Goal: Task Accomplishment & Management: Manage account settings

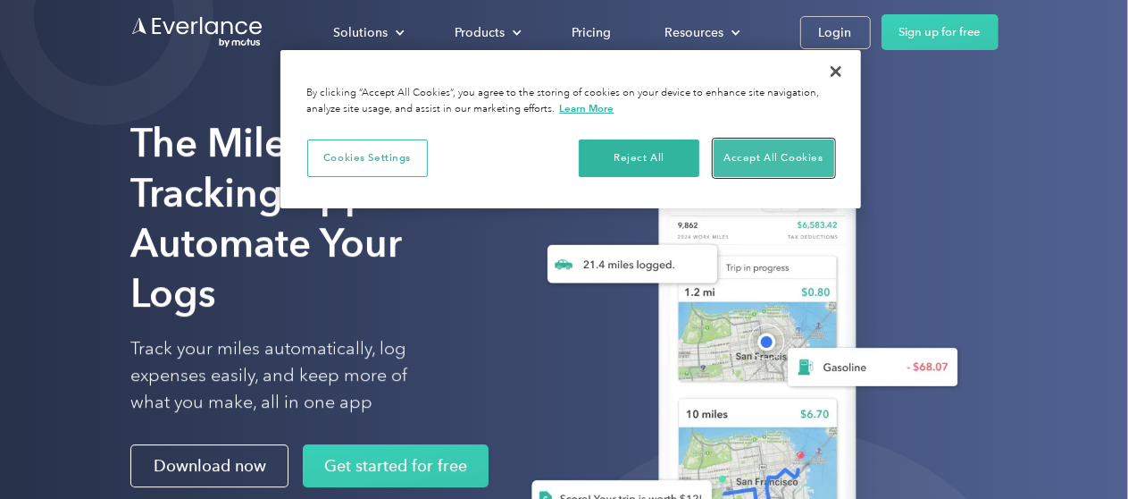
click at [770, 155] on button "Accept All Cookies" at bounding box center [774, 158] width 121 height 38
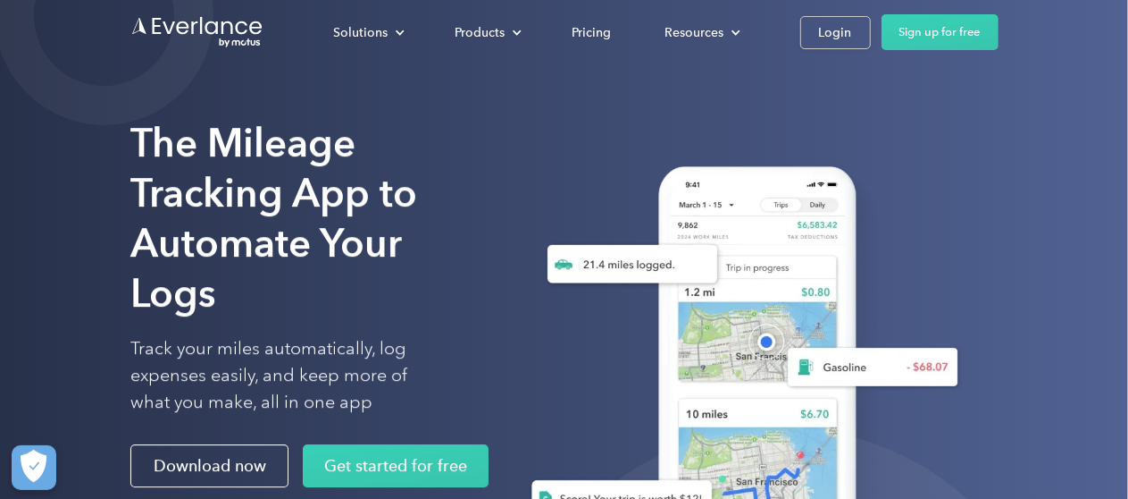
click at [837, 30] on div "Login" at bounding box center [835, 32] width 33 height 22
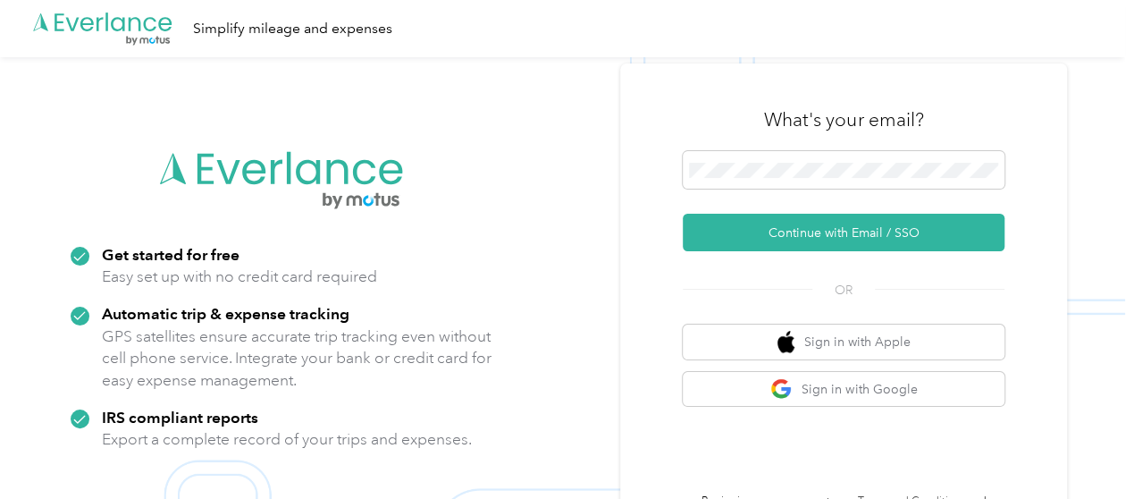
click at [723, 265] on div "What's your email? Continue with Email / SSO OR Sign in with Apple Sign in with…" at bounding box center [844, 306] width 322 height 436
click at [783, 235] on button "Continue with Email / SSO" at bounding box center [844, 233] width 322 height 38
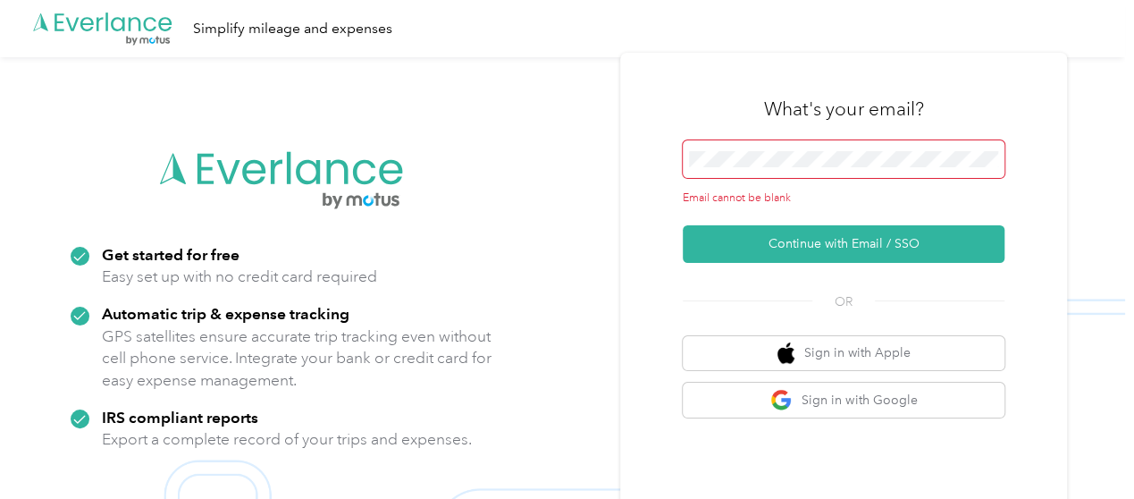
click at [754, 169] on span at bounding box center [844, 159] width 322 height 38
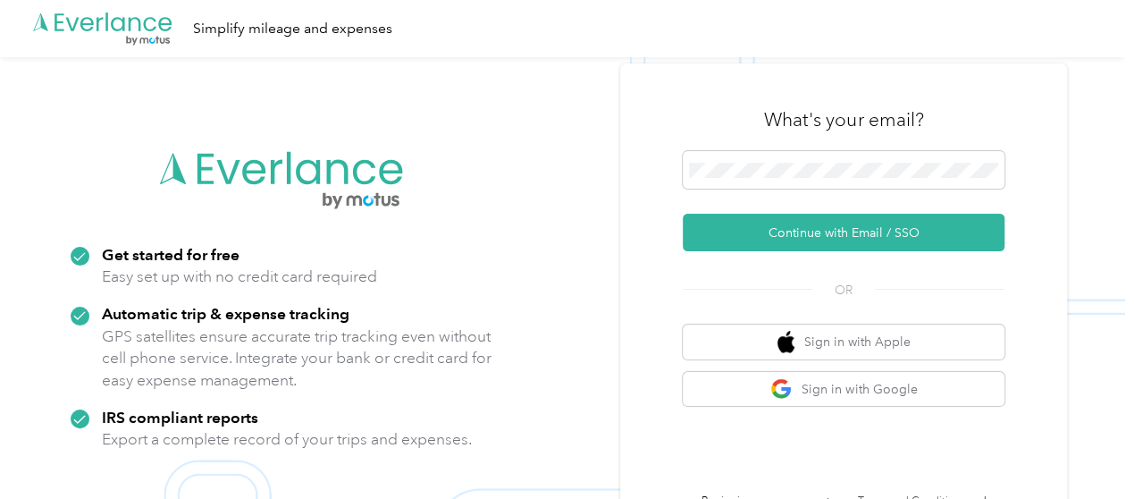
click at [803, 242] on button "Continue with Email / SSO" at bounding box center [844, 233] width 322 height 38
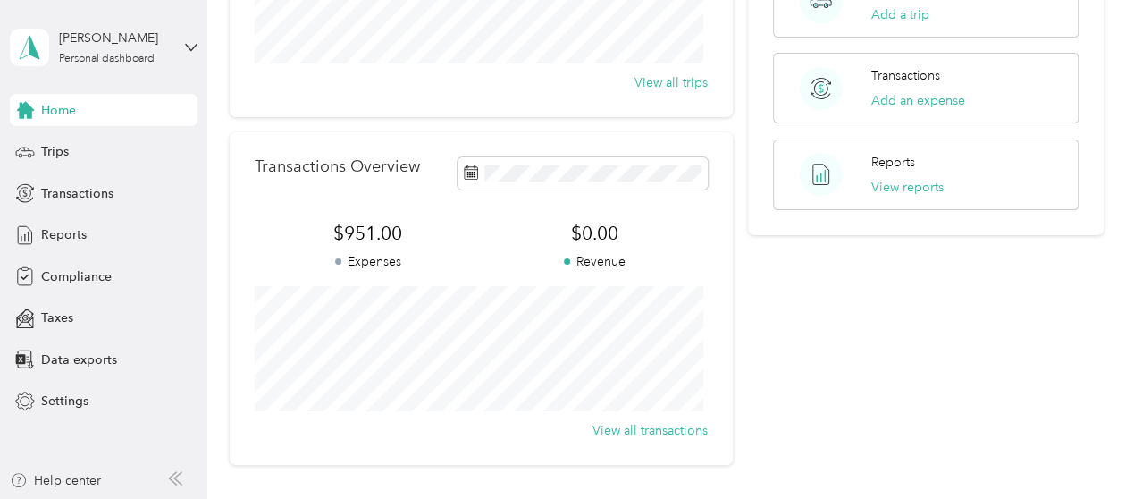
click at [785, 366] on div "Your Team View Team Team Globus Team Manager favr+g@everlance.com + 1 more Quic…" at bounding box center [925, 106] width 355 height 717
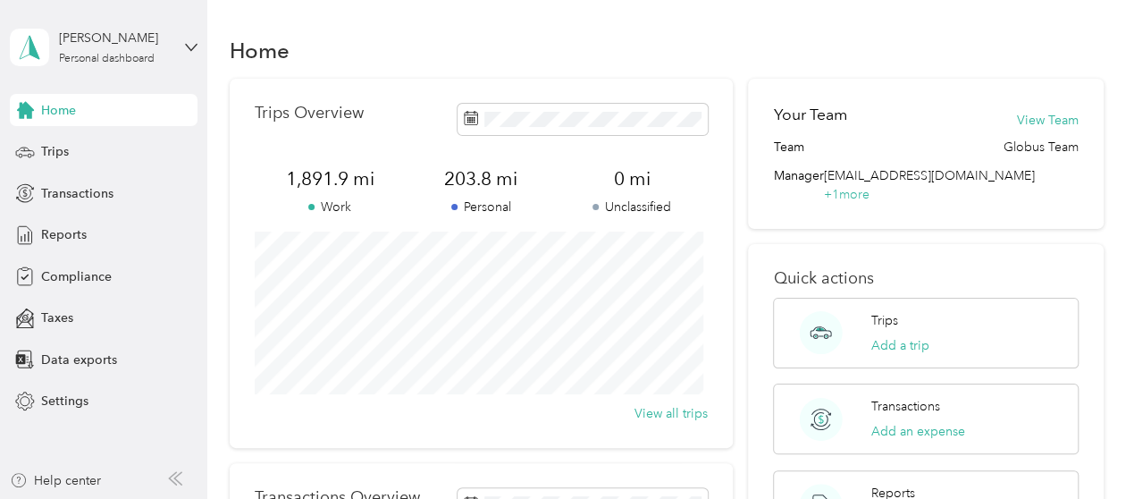
click at [128, 220] on div "Reports" at bounding box center [104, 235] width 188 height 32
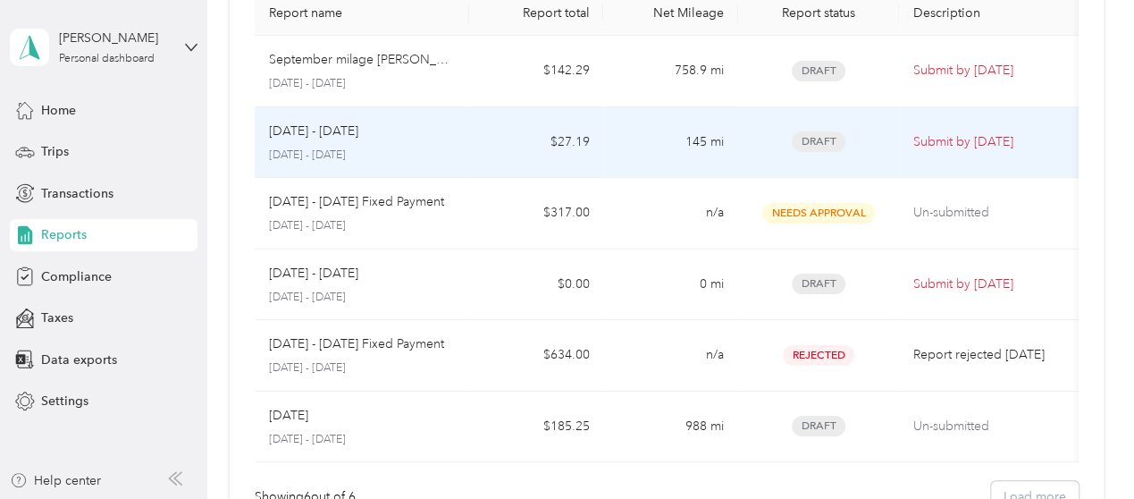
scroll to position [155, 0]
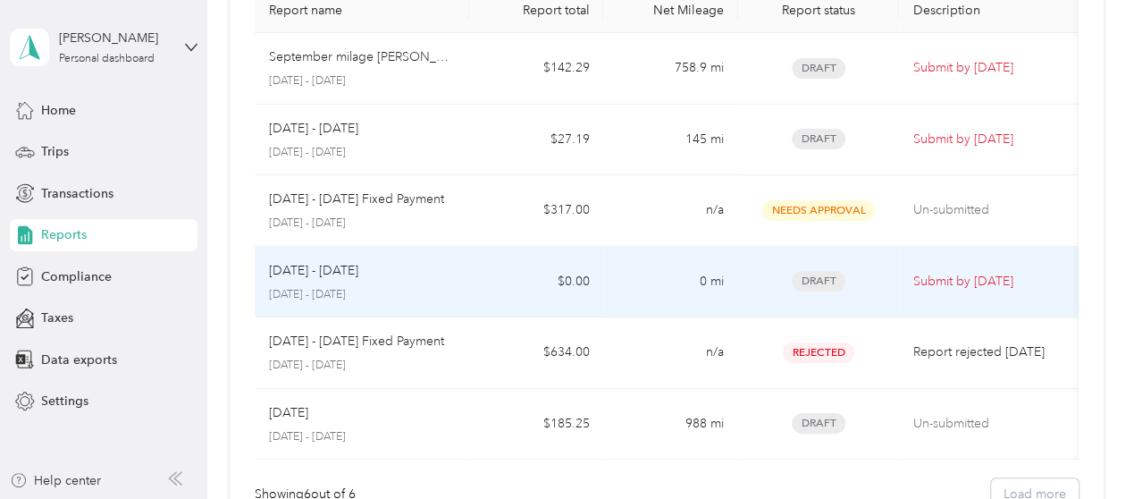
click at [709, 265] on td "0 mi" at bounding box center [670, 282] width 134 height 71
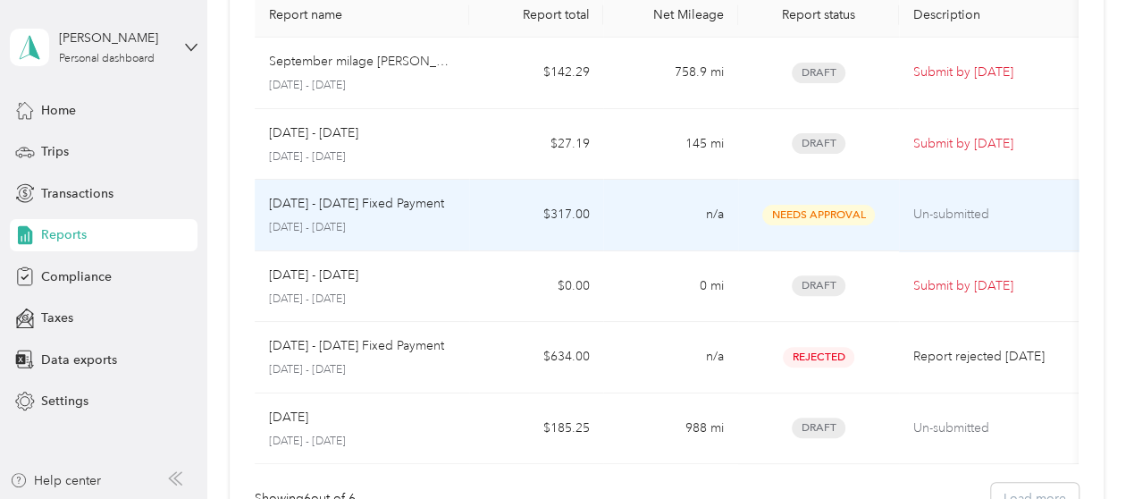
scroll to position [152, 0]
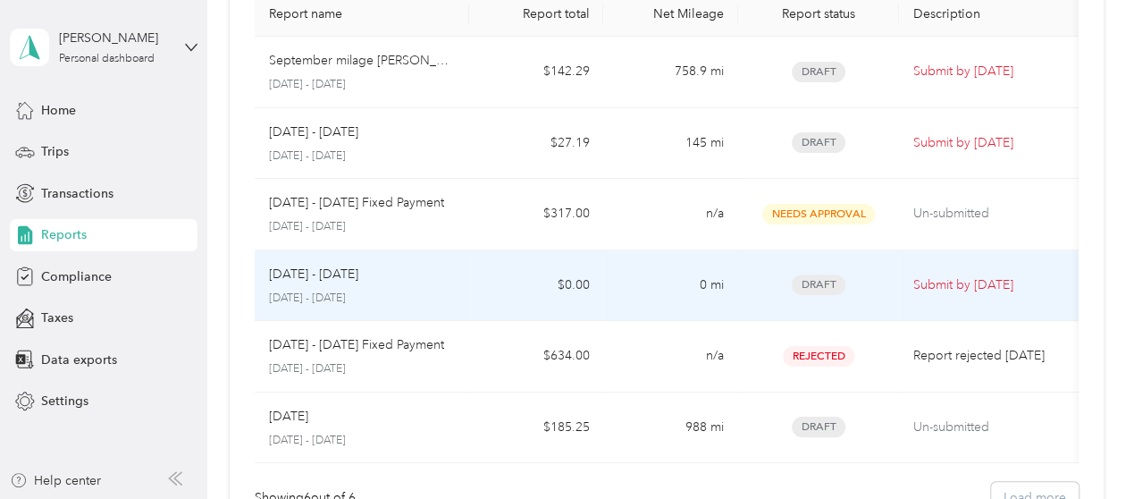
drag, startPoint x: 584, startPoint y: 288, endPoint x: 503, endPoint y: 269, distance: 83.4
click at [503, 269] on td "$0.00" at bounding box center [536, 285] width 134 height 71
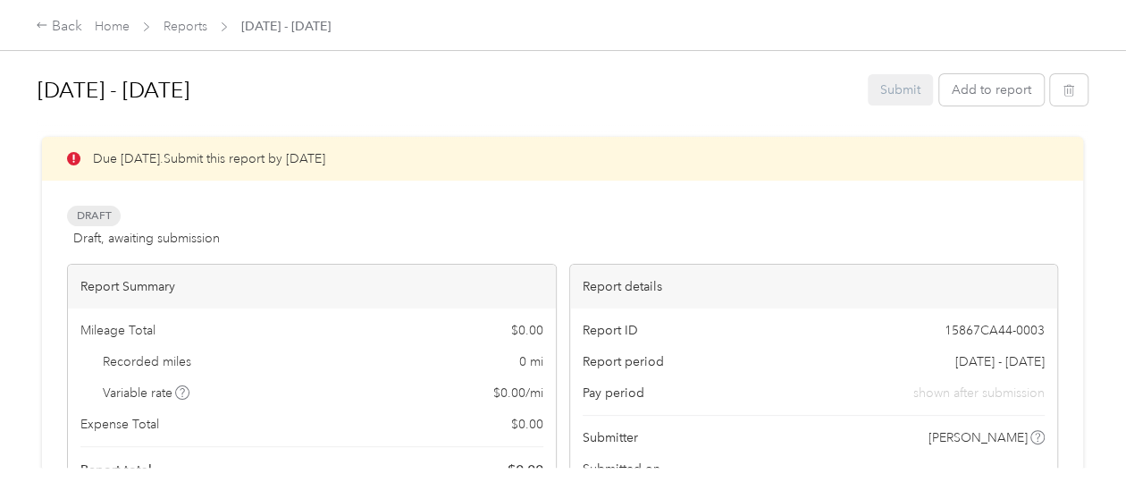
scroll to position [44, 0]
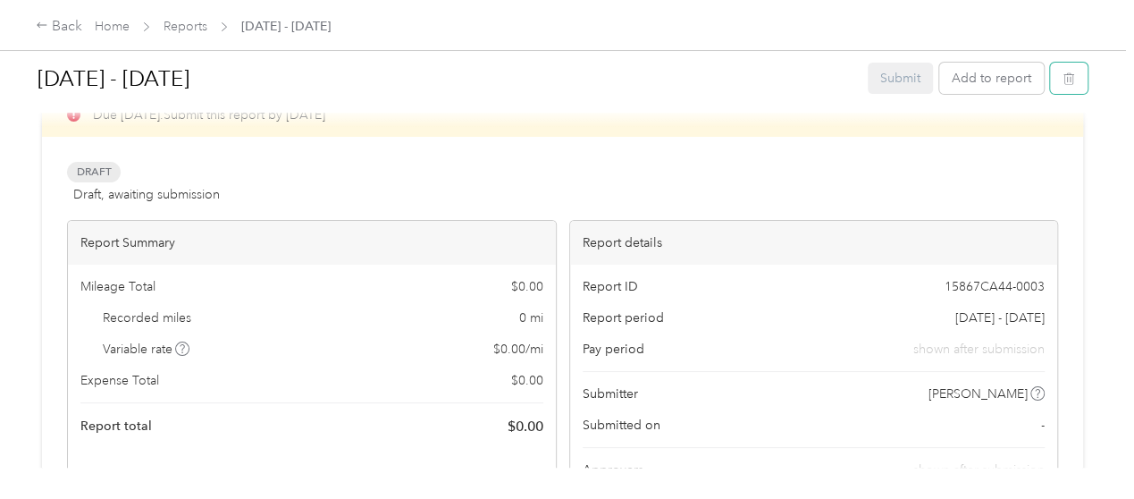
click at [1063, 83] on icon "button" at bounding box center [1068, 78] width 13 height 13
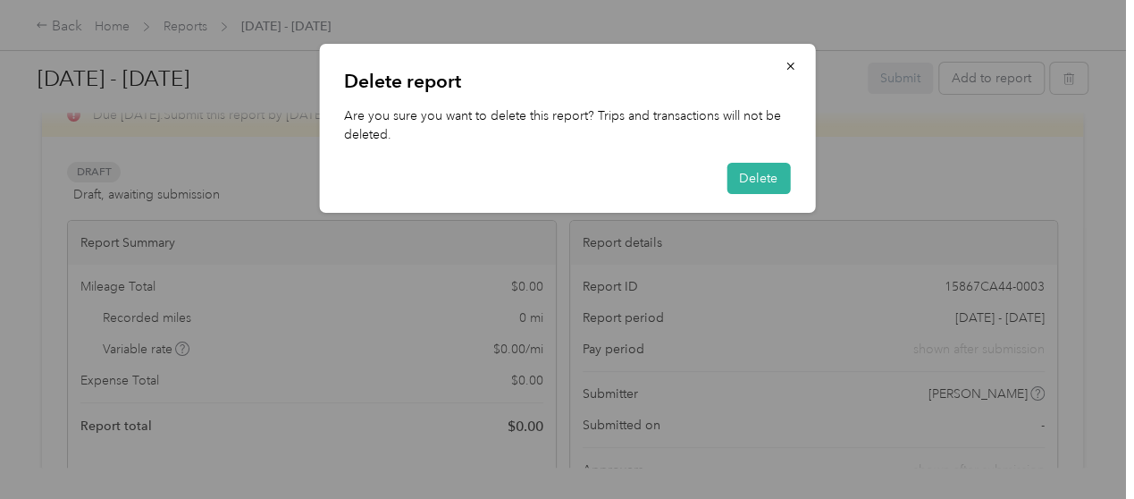
click at [749, 175] on button "Delete" at bounding box center [757, 178] width 63 height 31
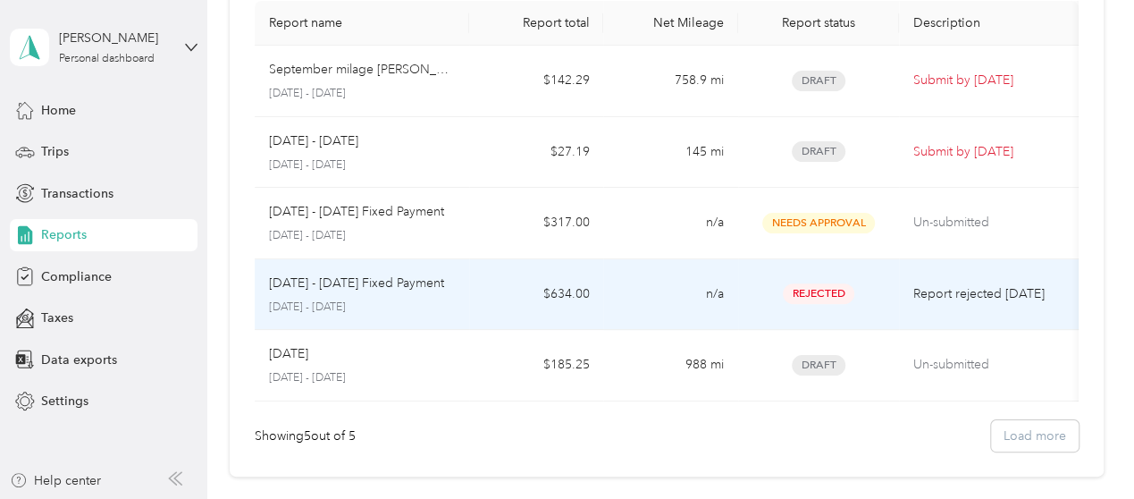
scroll to position [144, 0]
click at [961, 290] on p "Report rejected 7 days ago" at bounding box center [988, 293] width 150 height 20
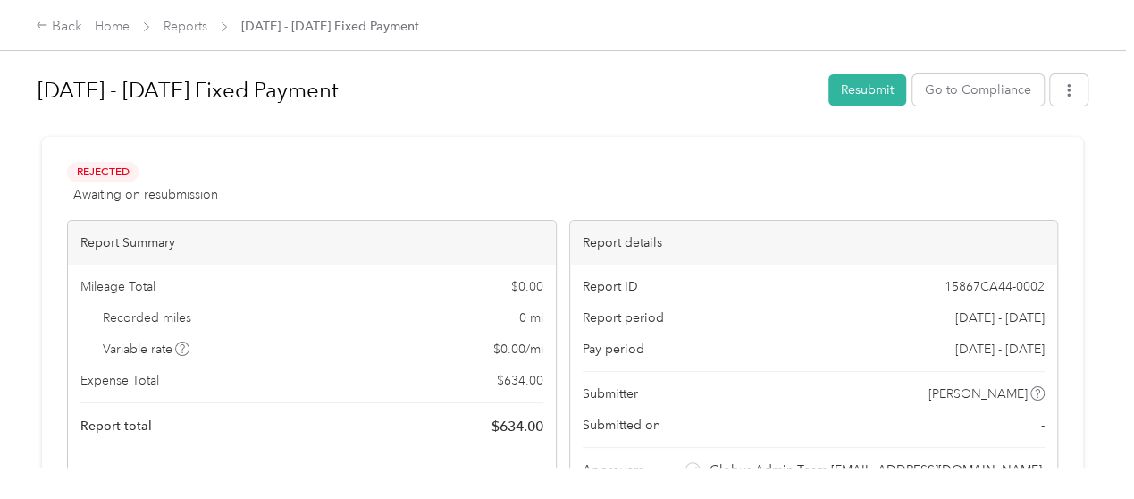
click at [842, 93] on button "Resubmit" at bounding box center [867, 89] width 78 height 31
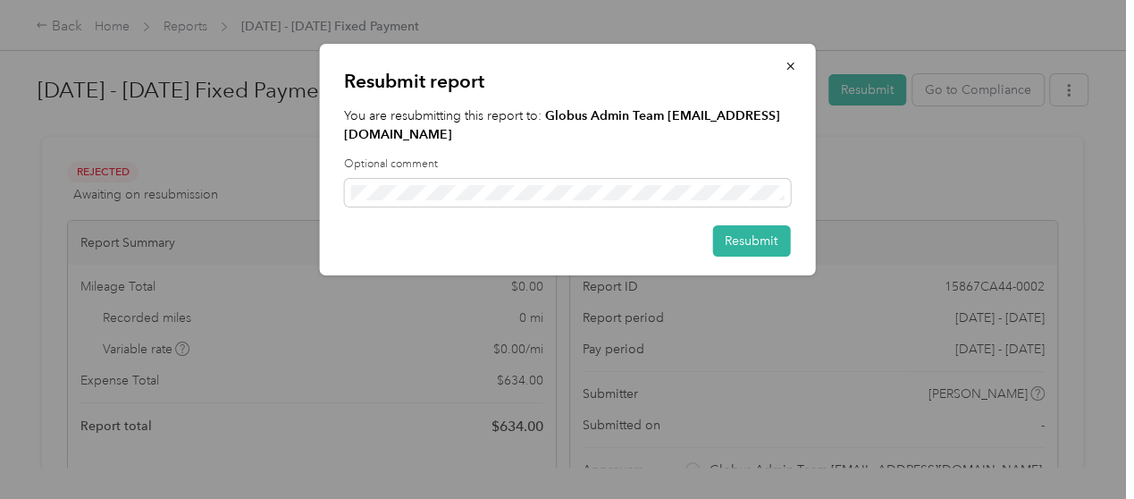
click at [741, 239] on button "Resubmit" at bounding box center [751, 240] width 78 height 31
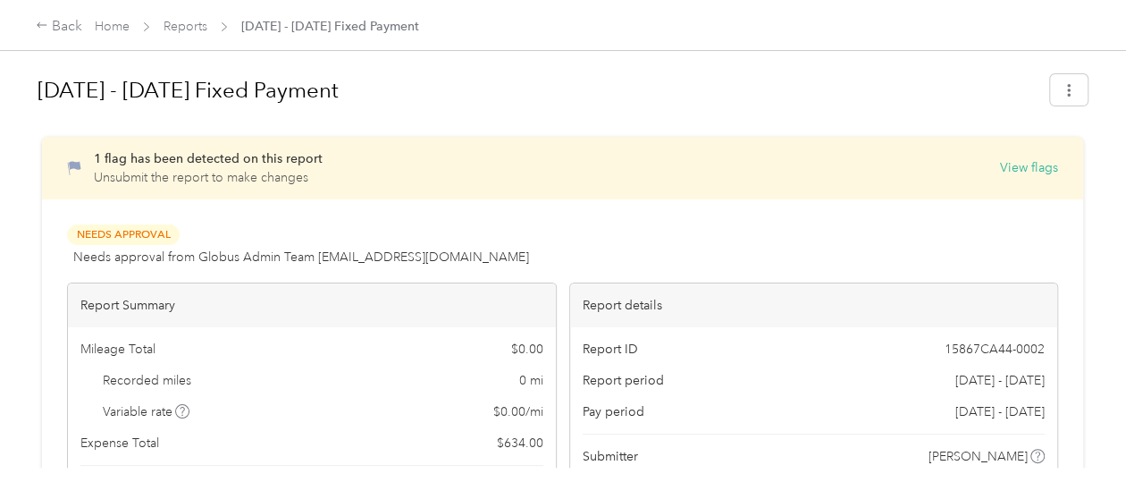
click at [1000, 171] on button "View flags" at bounding box center [1029, 167] width 58 height 19
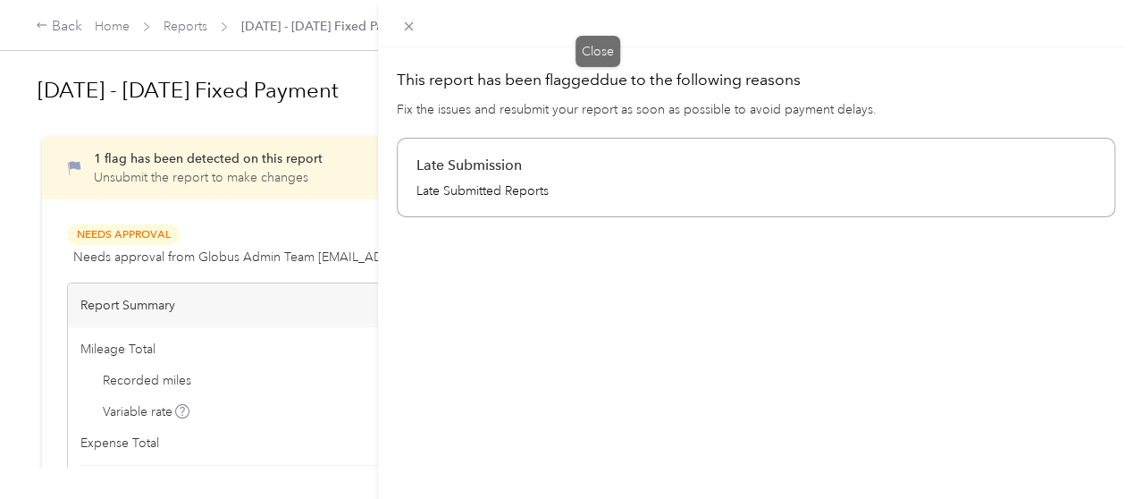
click at [416, 24] on icon at bounding box center [408, 26] width 15 height 15
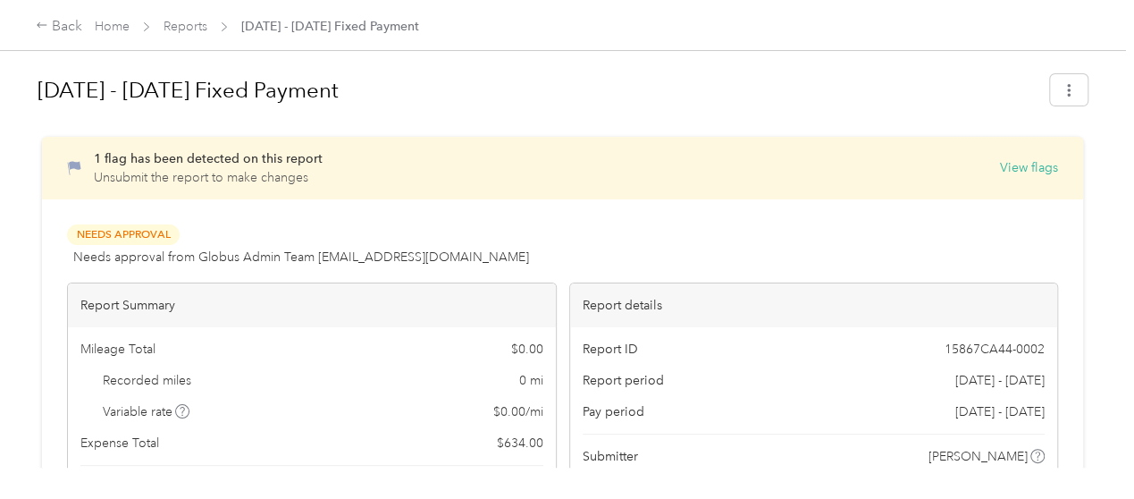
click at [43, 26] on icon at bounding box center [42, 24] width 10 height 5
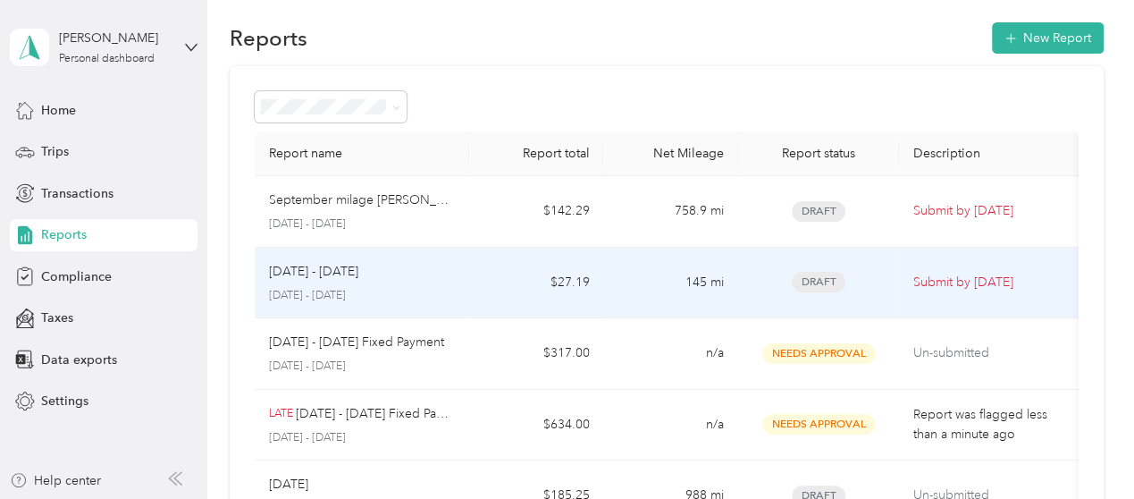
scroll to position [11, 0]
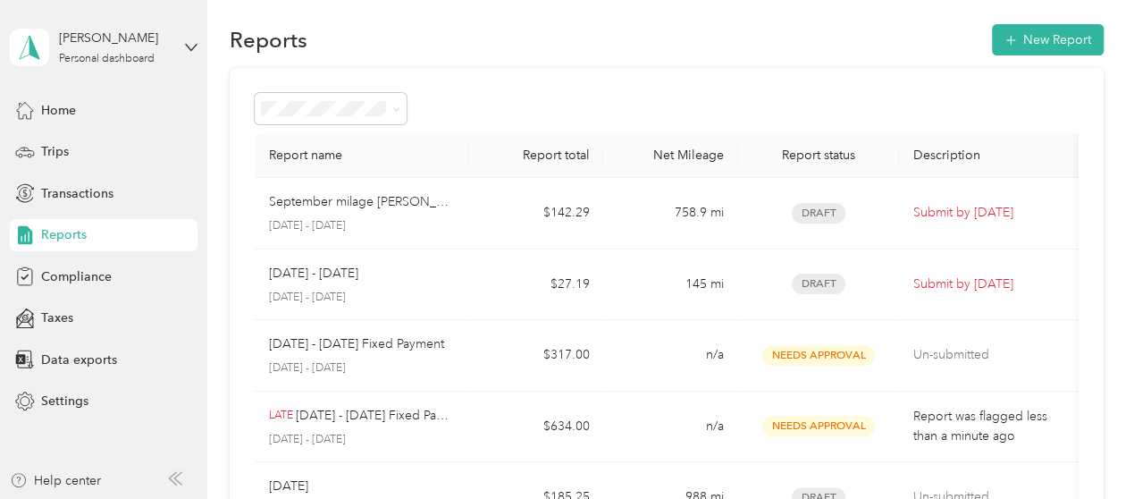
click at [1013, 52] on button "New Report" at bounding box center [1048, 39] width 112 height 31
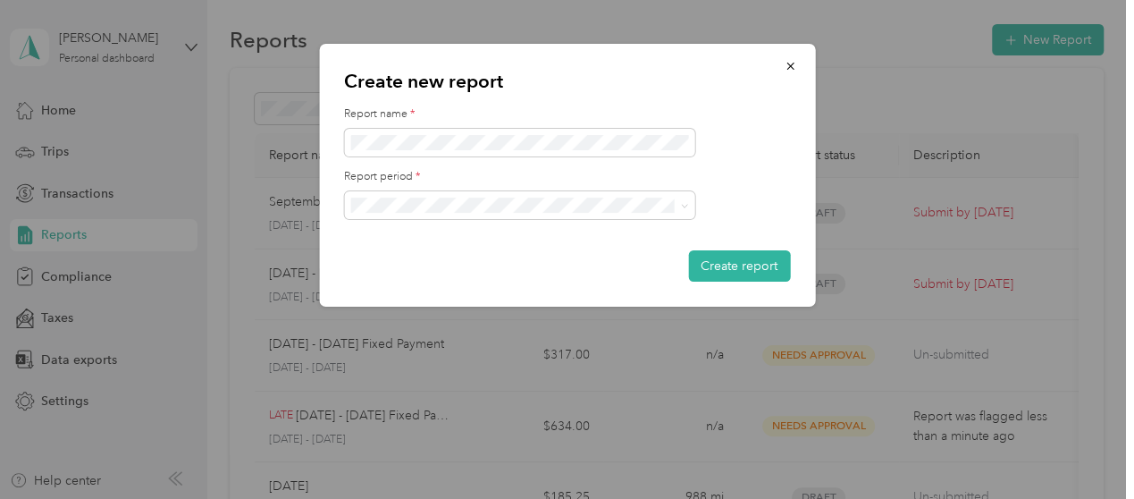
click at [651, 214] on span at bounding box center [519, 205] width 350 height 29
click at [681, 207] on icon at bounding box center [684, 206] width 8 height 8
click at [588, 265] on div "Sep 1 - 30, 2025" at bounding box center [518, 267] width 325 height 19
click at [738, 261] on button "Create report" at bounding box center [739, 265] width 102 height 31
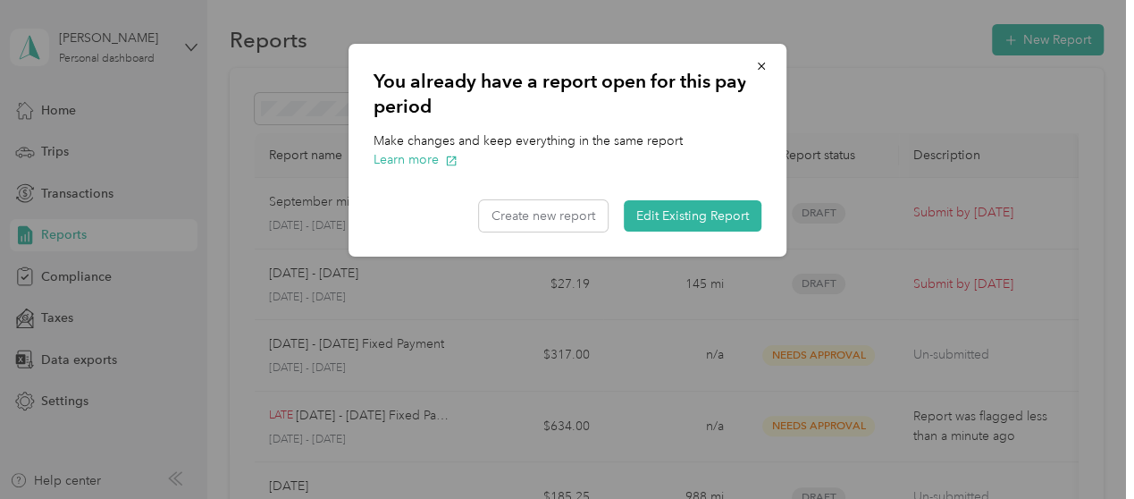
click at [702, 208] on button "Edit Existing Report" at bounding box center [693, 215] width 138 height 31
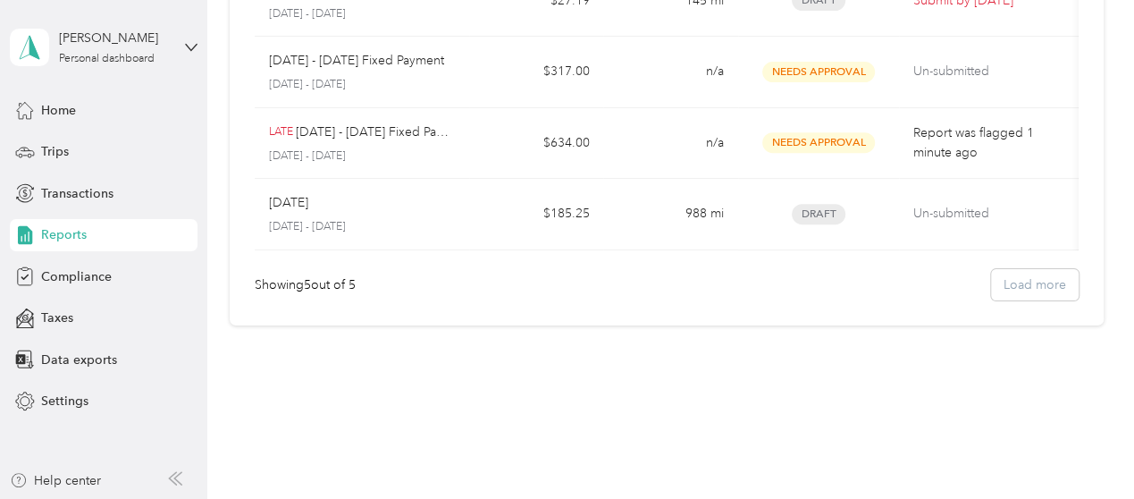
scroll to position [214, 0]
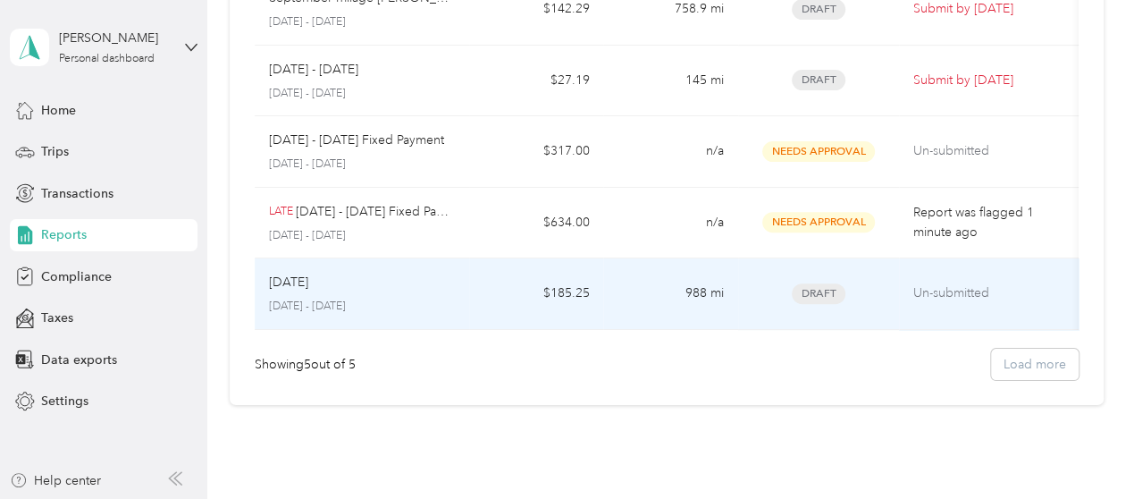
click at [518, 283] on td "$185.25" at bounding box center [536, 293] width 134 height 71
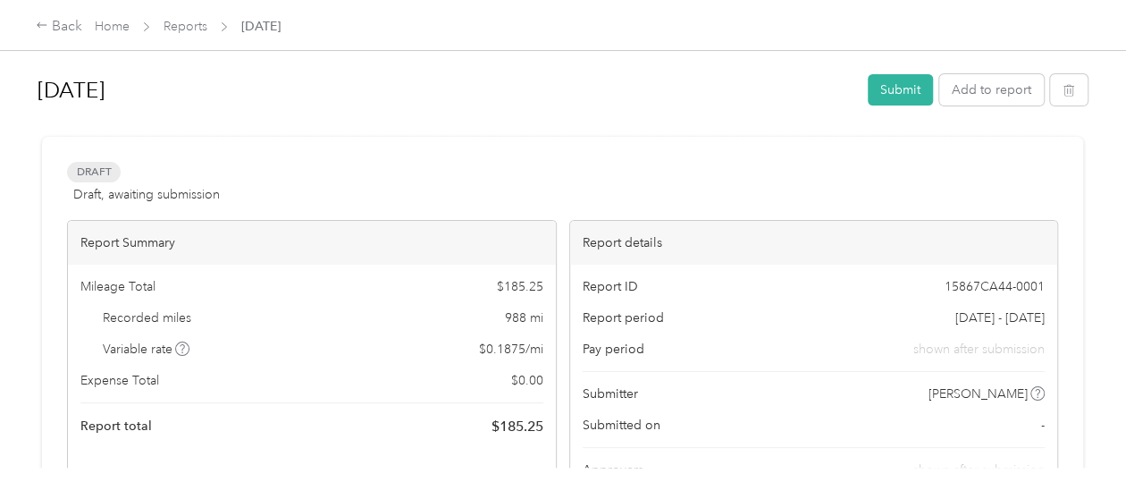
click at [890, 87] on button "Submit" at bounding box center [900, 89] width 65 height 31
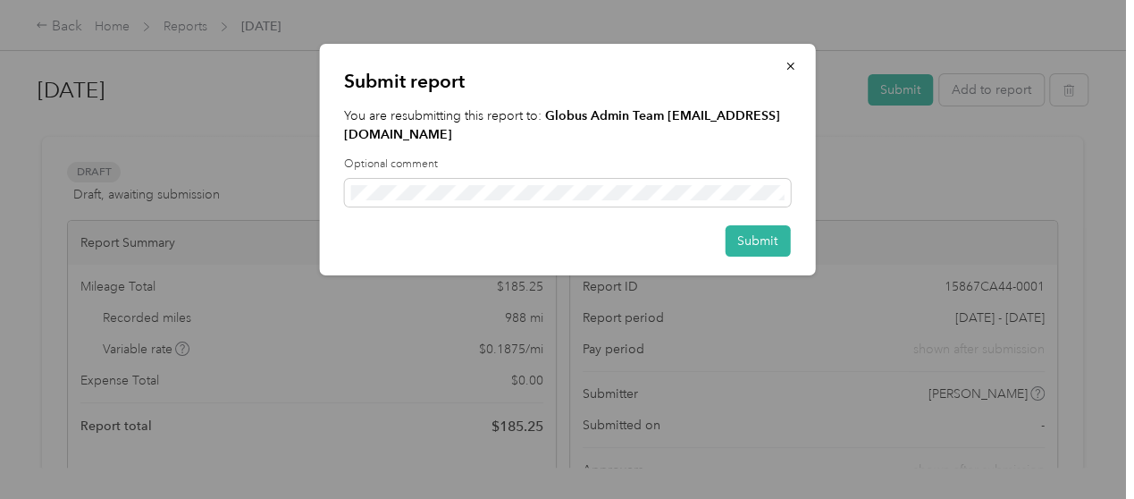
click at [550, 181] on span at bounding box center [567, 193] width 446 height 29
drag, startPoint x: 711, startPoint y: 200, endPoint x: 698, endPoint y: 178, distance: 26.0
click at [698, 178] on div "Optional comment" at bounding box center [567, 181] width 446 height 50
click at [785, 197] on span at bounding box center [567, 193] width 446 height 29
click at [757, 240] on button "Submit" at bounding box center [757, 240] width 65 height 31
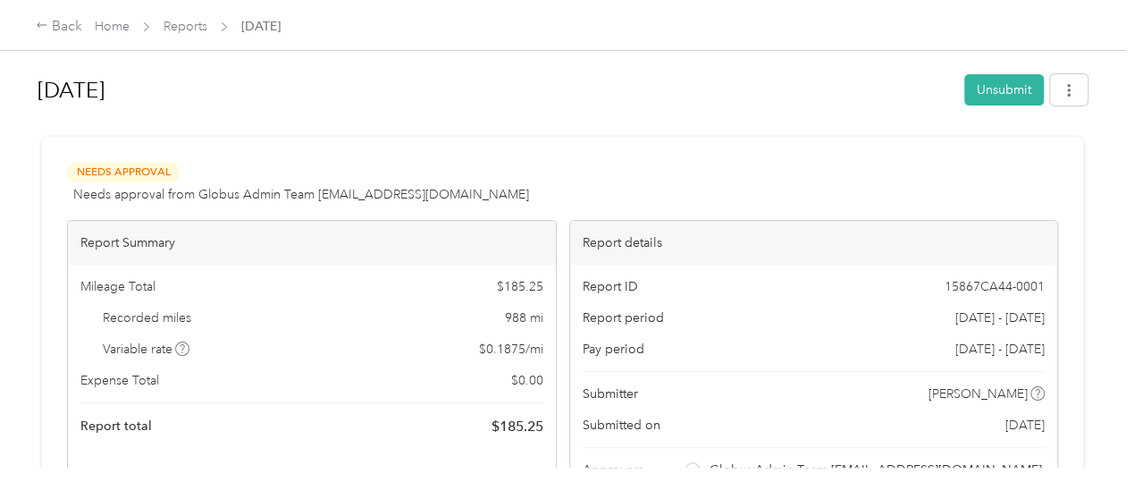
click at [54, 27] on div "Back" at bounding box center [59, 26] width 46 height 21
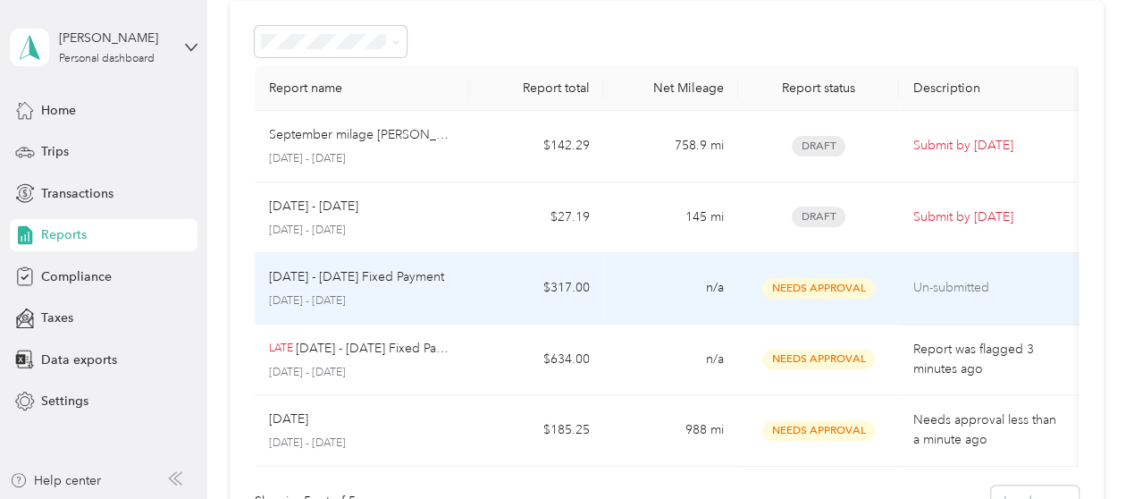
scroll to position [107, 0]
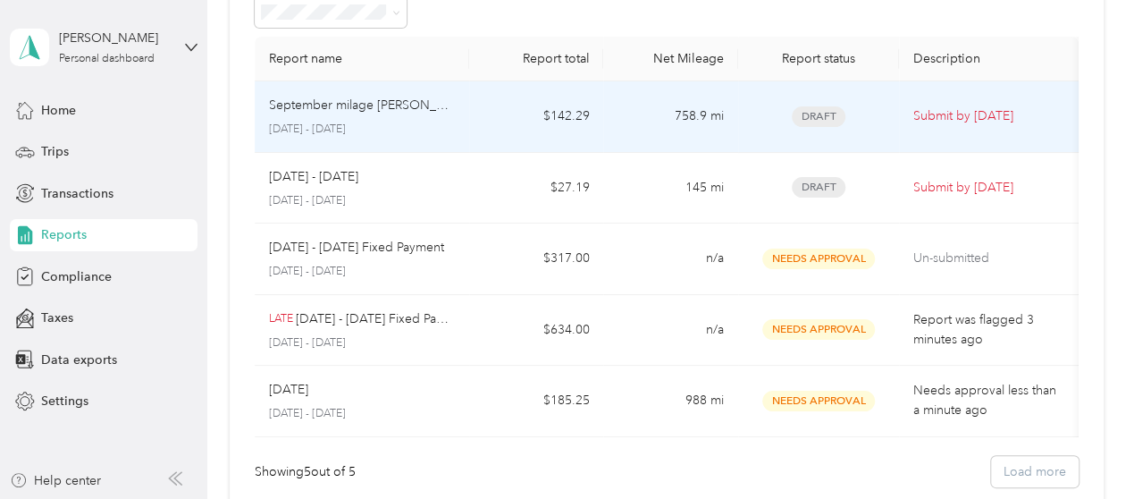
click at [538, 122] on td "$142.29" at bounding box center [536, 116] width 134 height 71
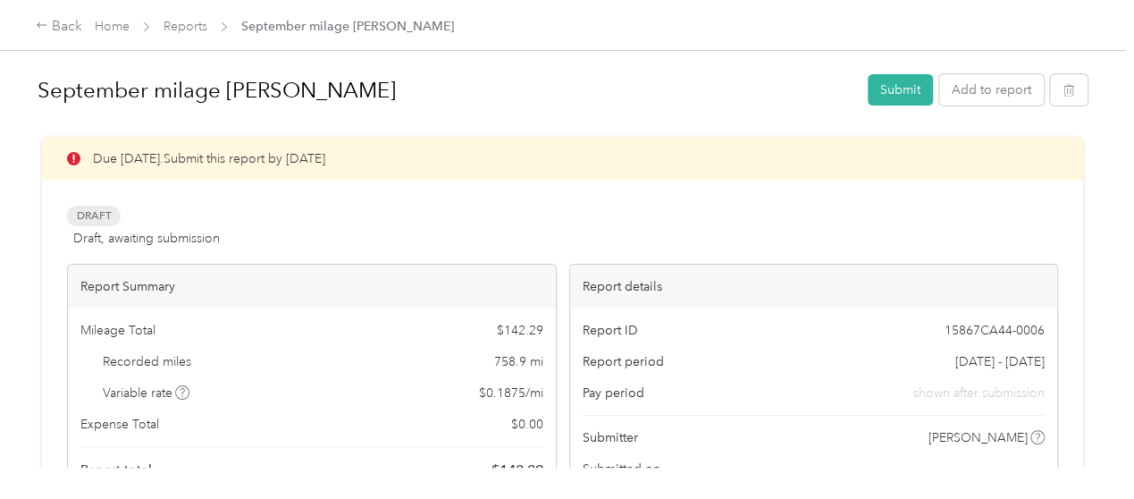
click at [882, 86] on button "Submit" at bounding box center [900, 89] width 65 height 31
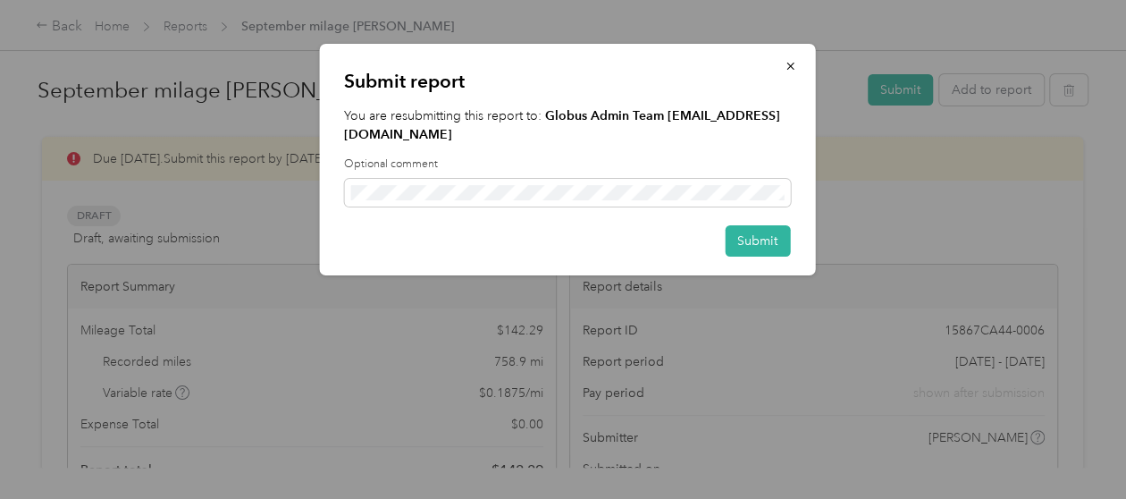
click at [756, 238] on button "Submit" at bounding box center [757, 240] width 65 height 31
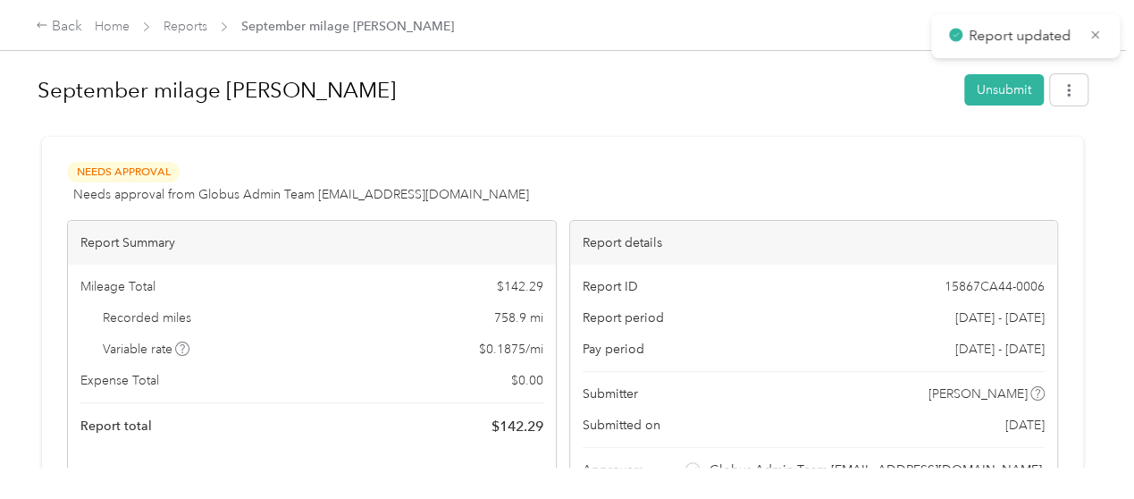
click at [58, 25] on div "Back" at bounding box center [59, 26] width 46 height 21
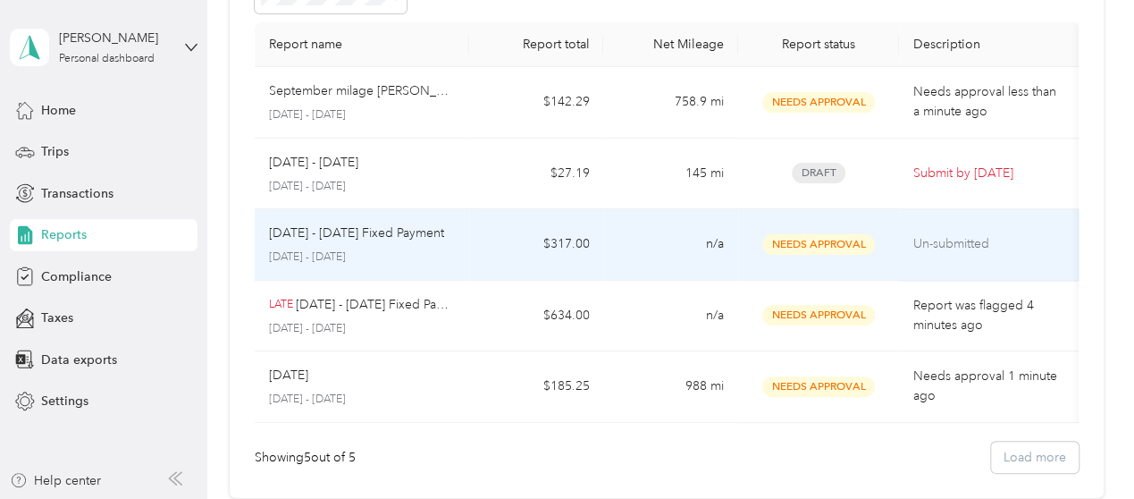
scroll to position [130, 0]
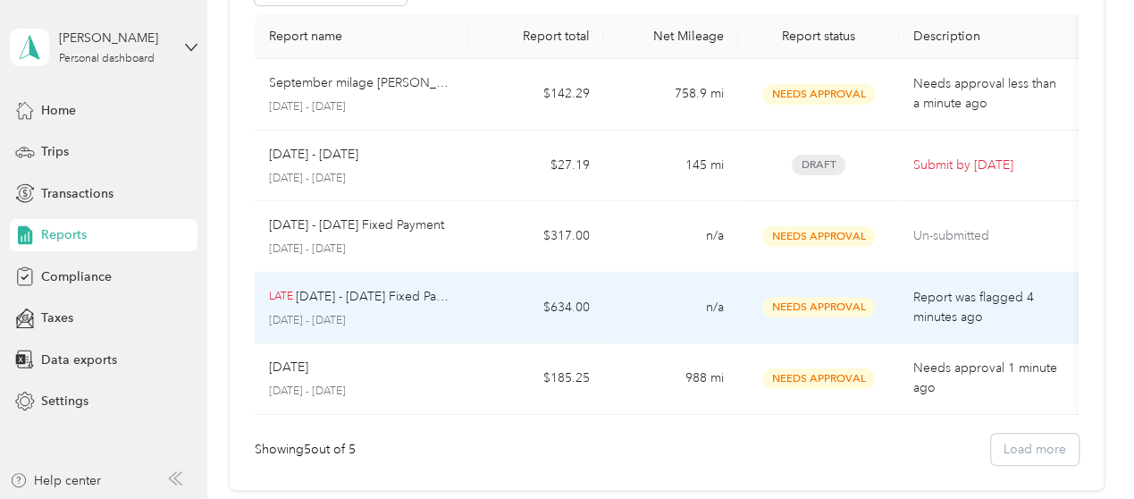
click at [387, 313] on p "October 1 - 31, 2025" at bounding box center [362, 321] width 186 height 16
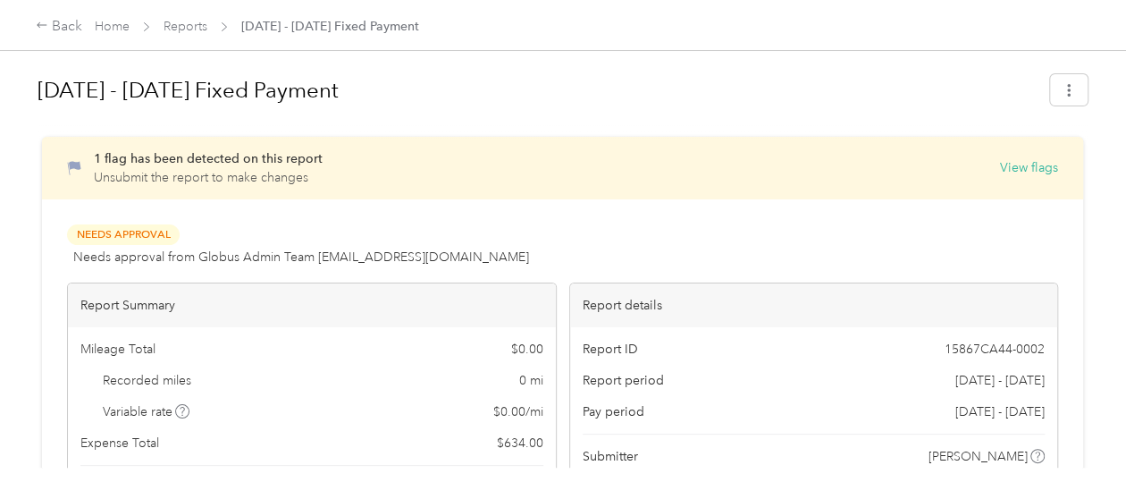
click at [1000, 170] on button "View flags" at bounding box center [1029, 167] width 58 height 19
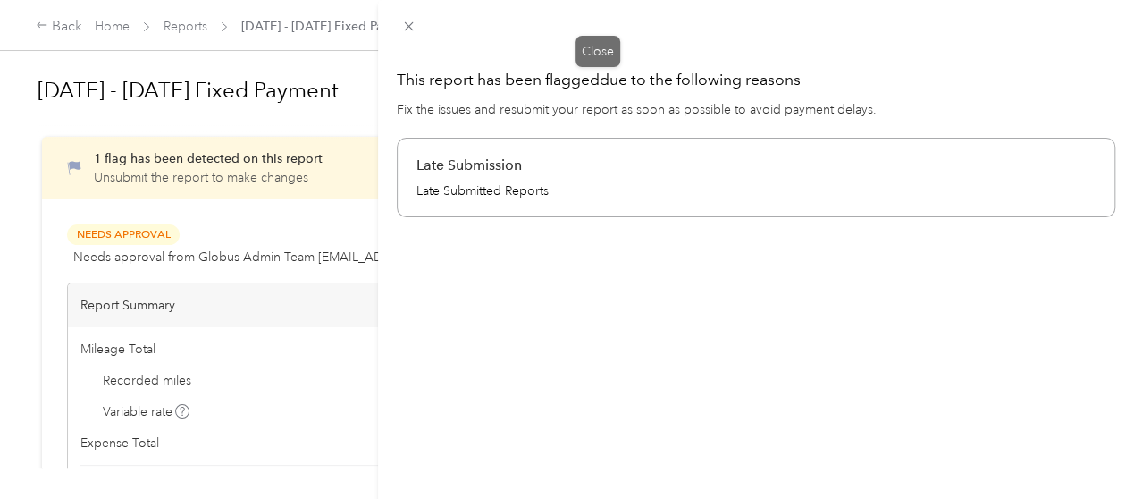
click at [416, 22] on icon at bounding box center [408, 26] width 15 height 15
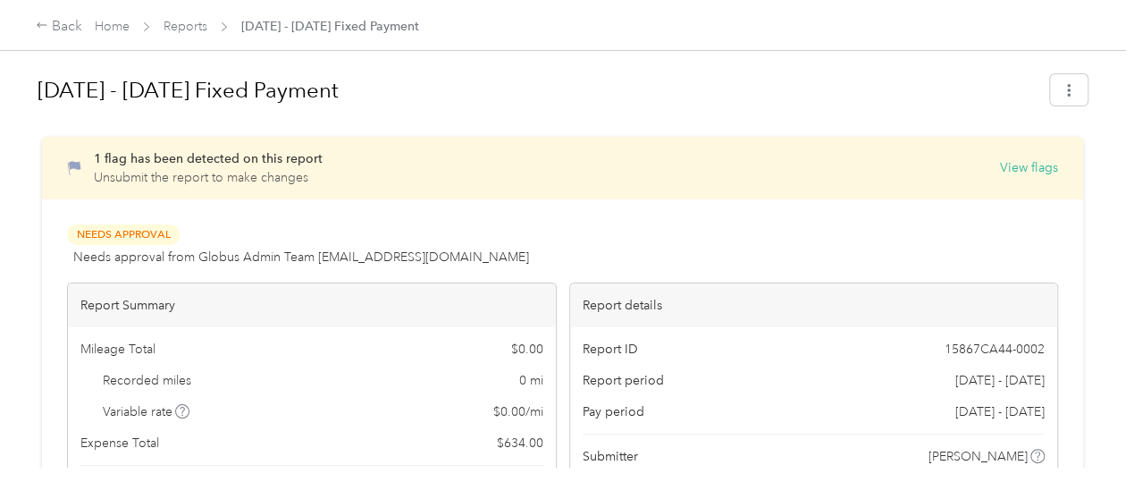
click at [54, 32] on div "Back" at bounding box center [59, 26] width 46 height 21
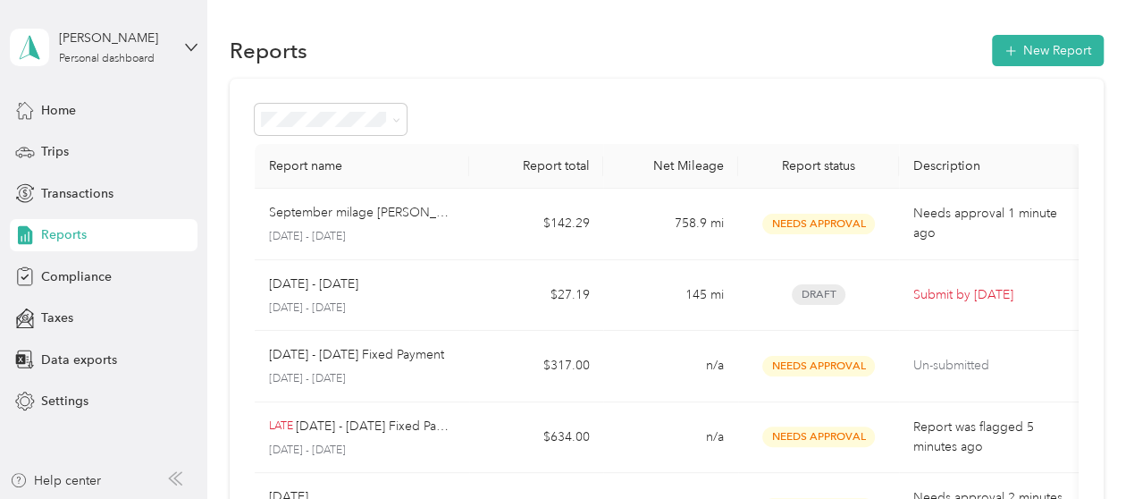
click at [101, 194] on span "Transactions" at bounding box center [77, 193] width 72 height 19
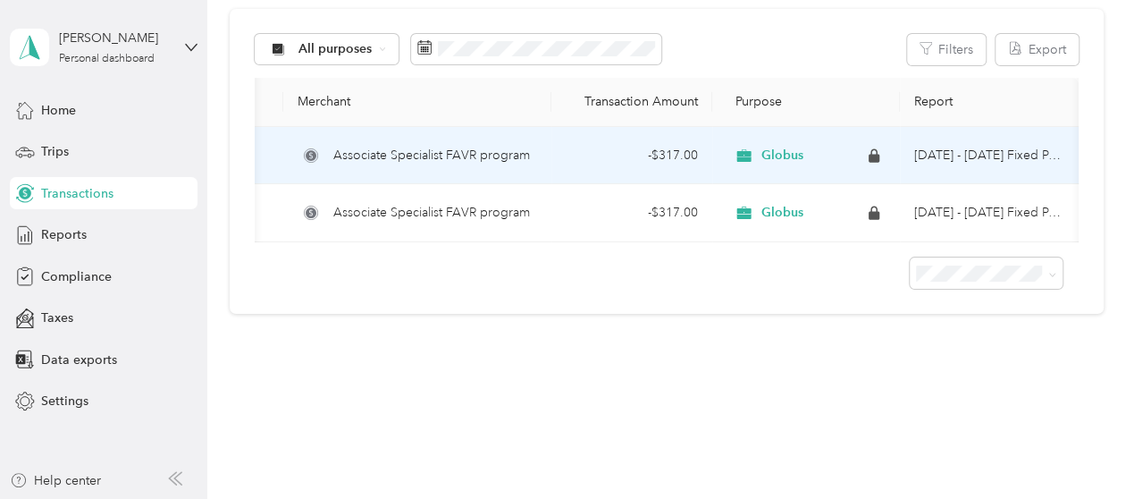
scroll to position [202, 0]
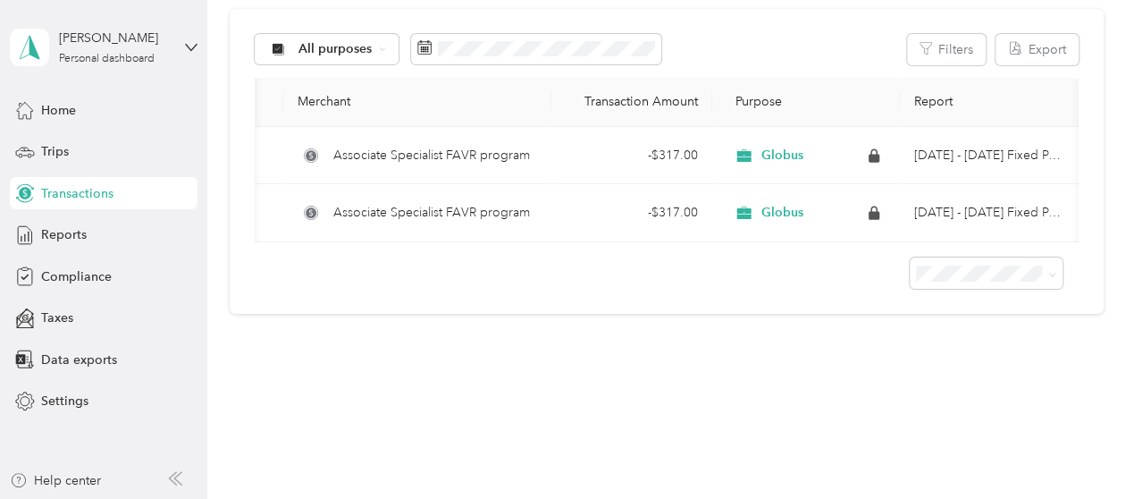
click at [117, 219] on div "Reports" at bounding box center [104, 235] width 188 height 32
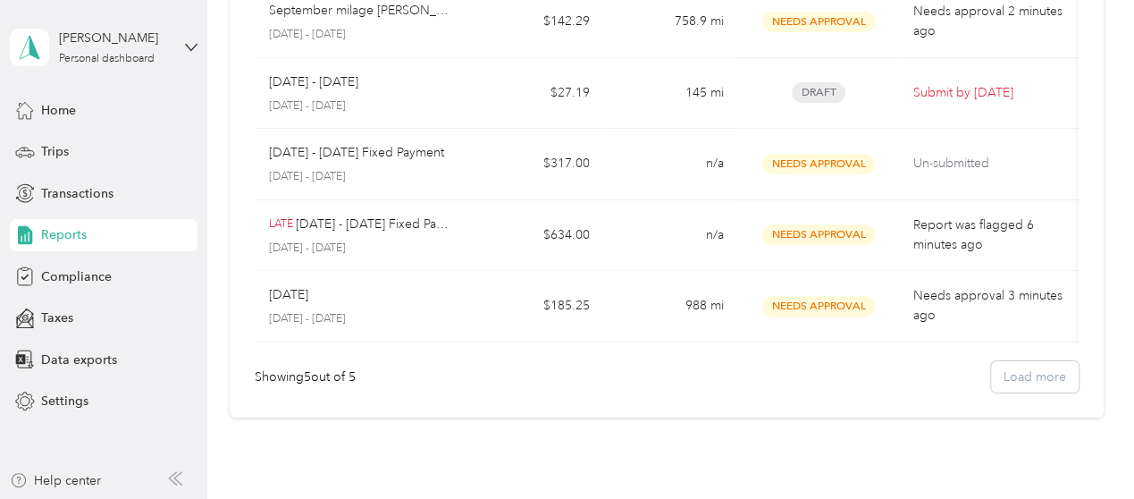
click at [77, 319] on div "Taxes" at bounding box center [104, 318] width 188 height 32
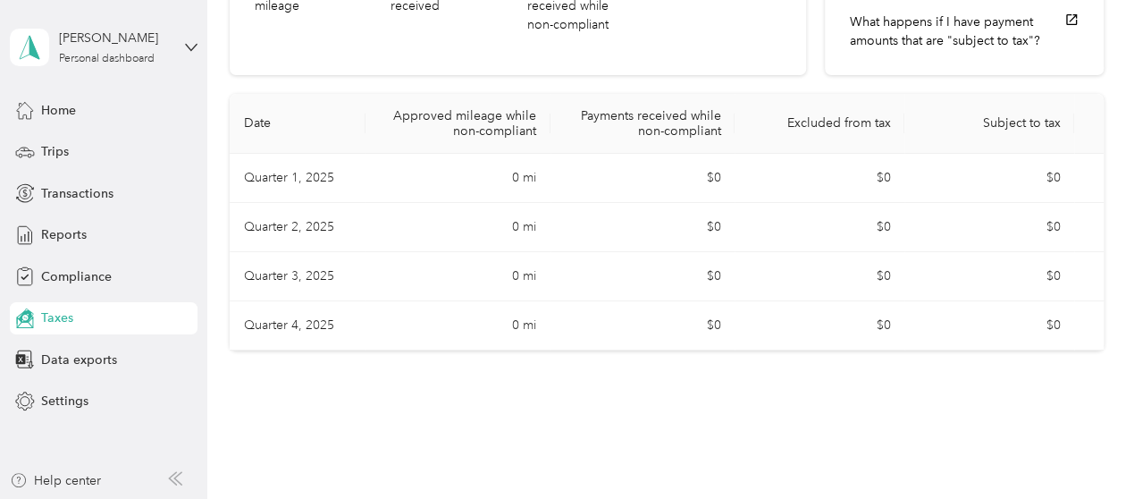
scroll to position [264, 0]
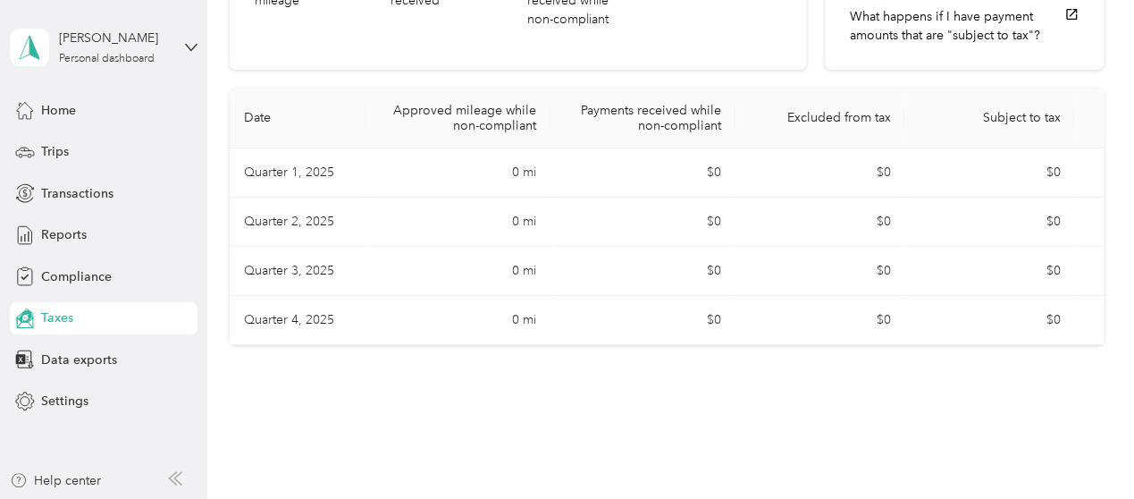
click at [59, 356] on span "Data exports" at bounding box center [79, 359] width 76 height 19
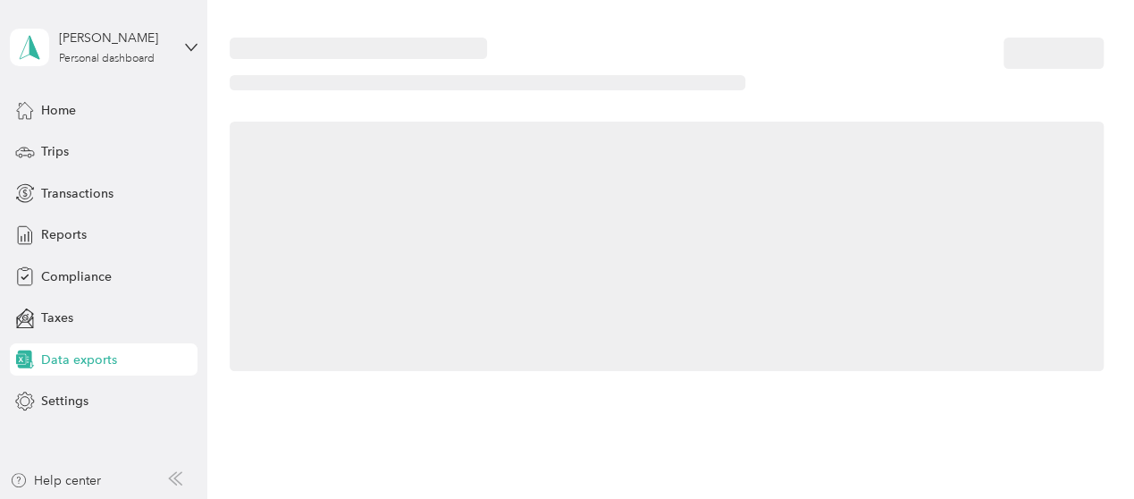
scroll to position [259, 0]
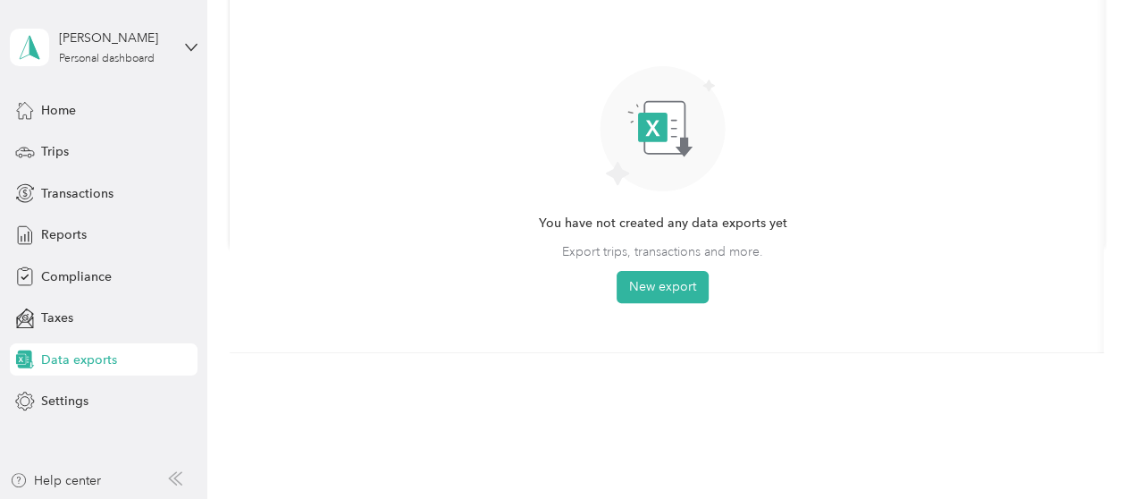
click at [86, 242] on div "Reports" at bounding box center [104, 235] width 188 height 32
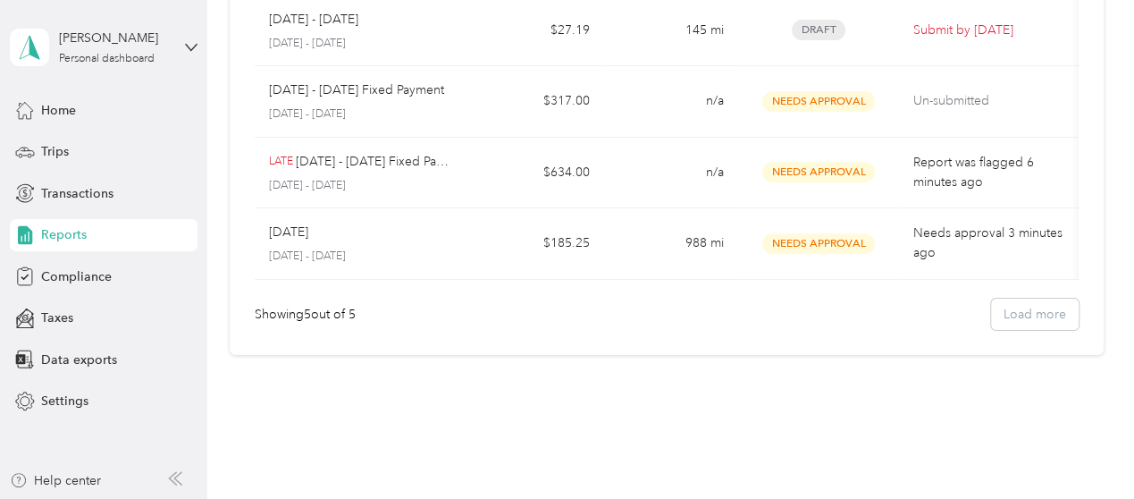
click at [104, 142] on div "Trips" at bounding box center [104, 152] width 188 height 32
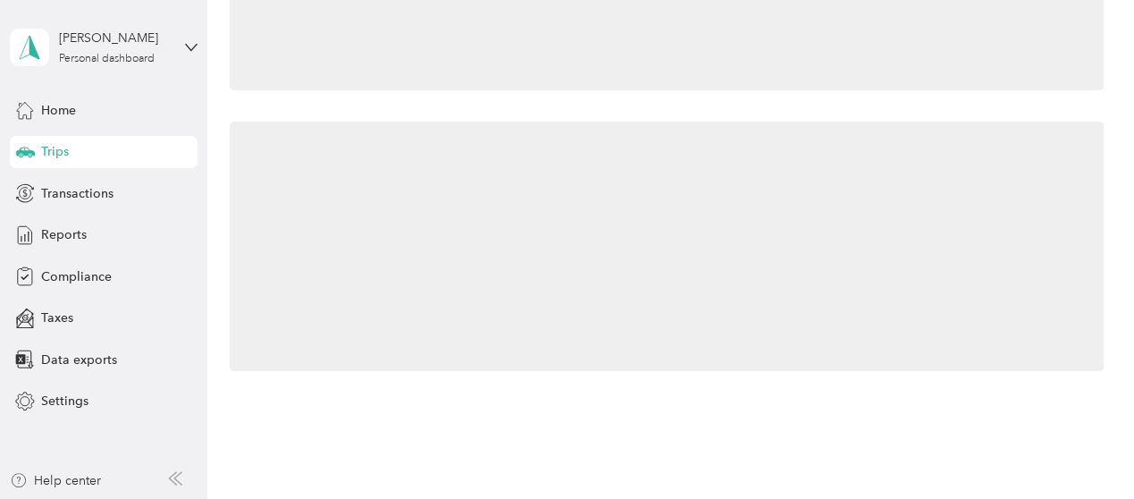
scroll to position [264, 0]
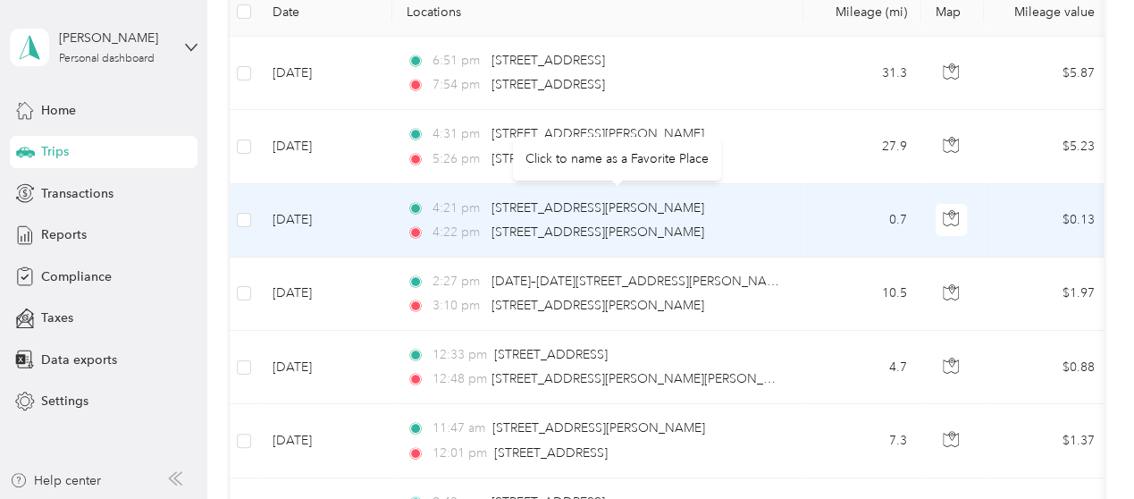
click at [500, 201] on span "7400 E Osborn Rd, Old Town, Scottsdale, AZ" at bounding box center [597, 207] width 213 height 15
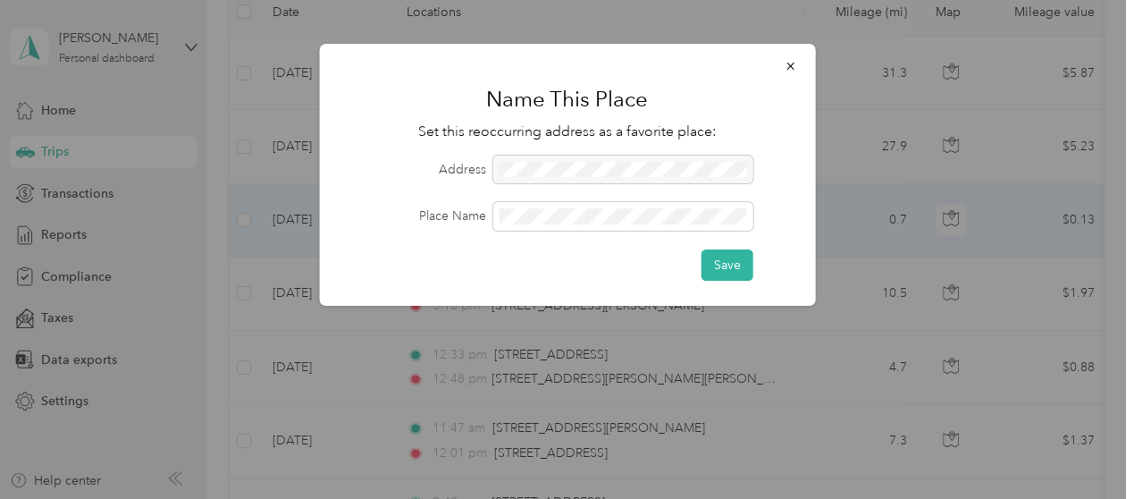
click at [789, 71] on icon "button" at bounding box center [790, 66] width 13 height 13
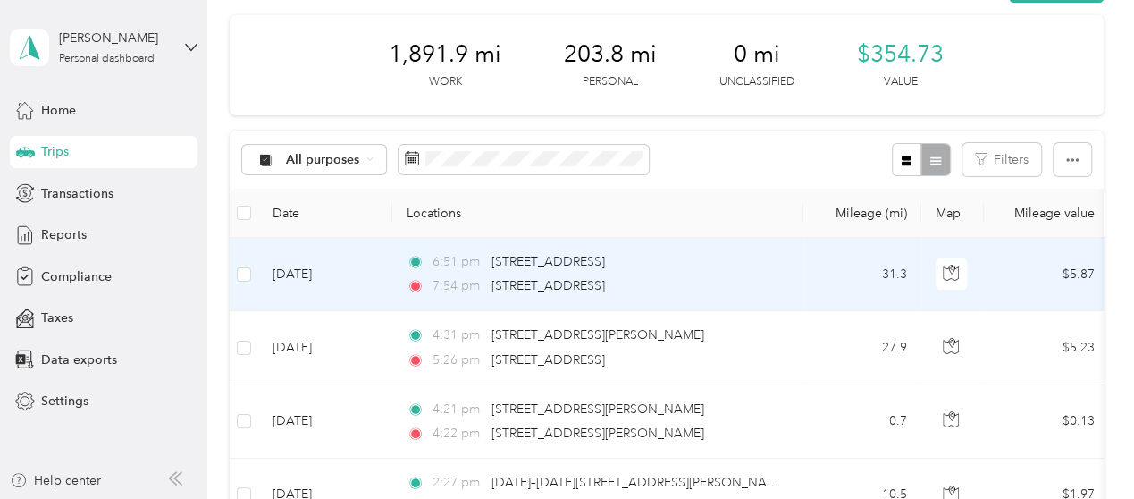
scroll to position [0, 0]
